Goal: Register for event/course

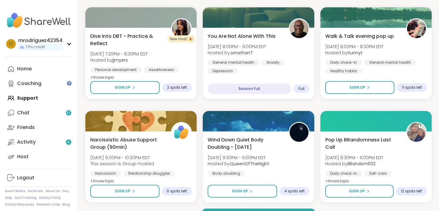
scroll to position [1176, 0]
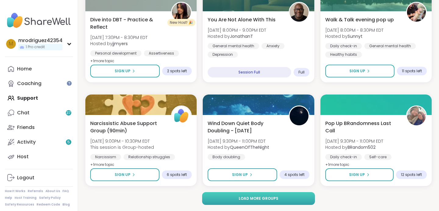
click at [244, 198] on span "Load more groups" at bounding box center [259, 198] width 40 height 5
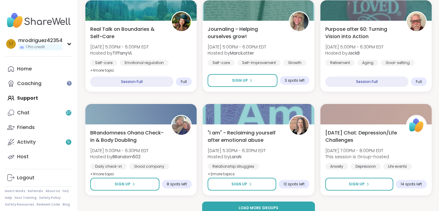
scroll to position [2421, 0]
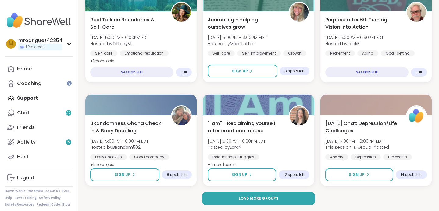
click at [244, 198] on span "Load more groups" at bounding box center [259, 198] width 40 height 5
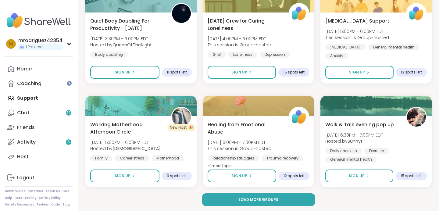
scroll to position [3666, 0]
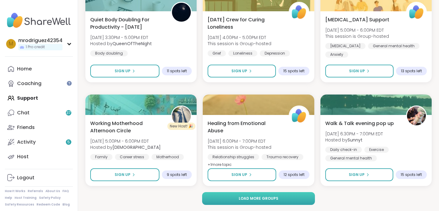
click at [246, 199] on span "Load more groups" at bounding box center [259, 198] width 40 height 5
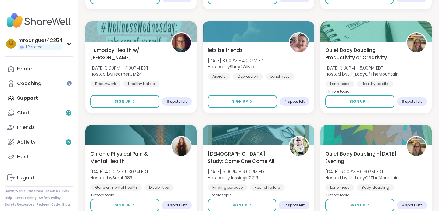
scroll to position [822, 0]
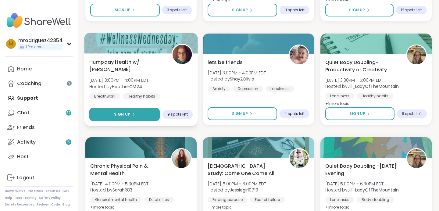
click at [137, 112] on button "Sign Up" at bounding box center [124, 114] width 71 height 13
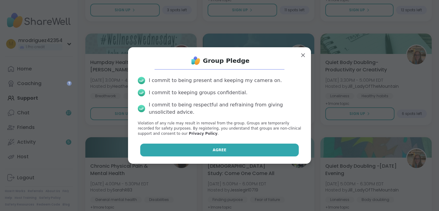
click at [210, 148] on button "Agree" at bounding box center [219, 150] width 159 height 13
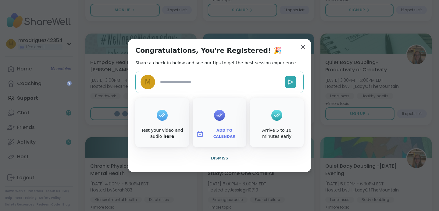
type textarea "*"
click at [219, 157] on span "Dismiss" at bounding box center [219, 158] width 17 height 4
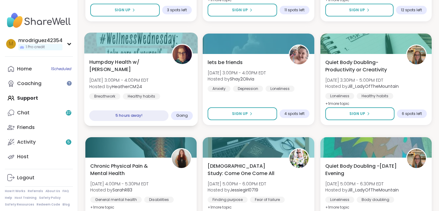
click at [139, 113] on div "5 hours away!" at bounding box center [128, 115] width 79 height 11
click at [182, 114] on span "Going" at bounding box center [182, 115] width 12 height 5
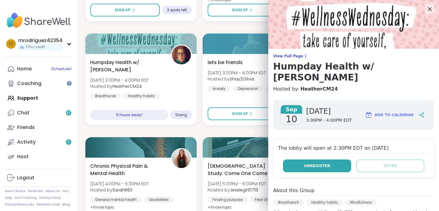
click at [319, 163] on span "Unregister" at bounding box center [317, 165] width 26 height 5
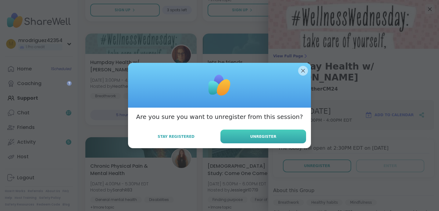
click at [243, 138] on button "Unregister" at bounding box center [264, 137] width 86 height 14
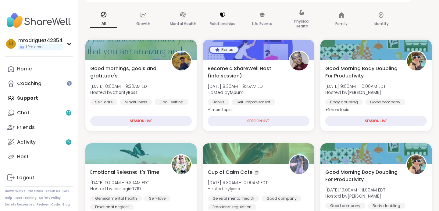
scroll to position [78, 0]
